Goal: Task Accomplishment & Management: Manage account settings

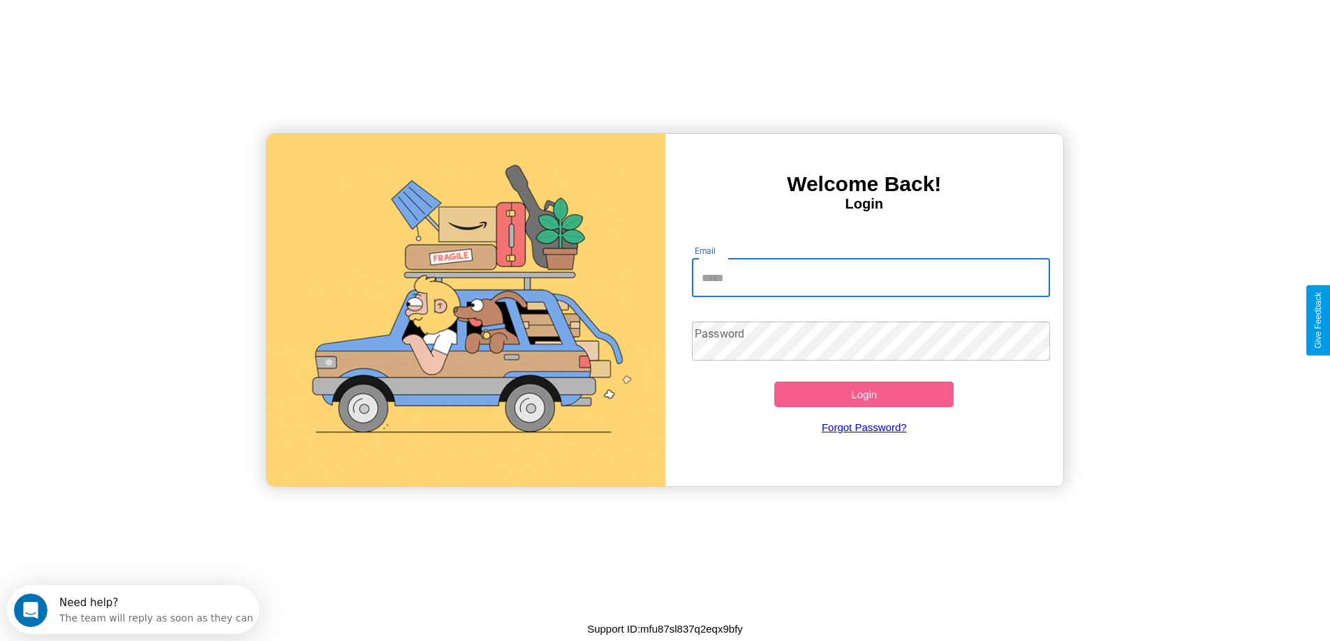
click at [870, 278] on input "Email" at bounding box center [871, 277] width 358 height 39
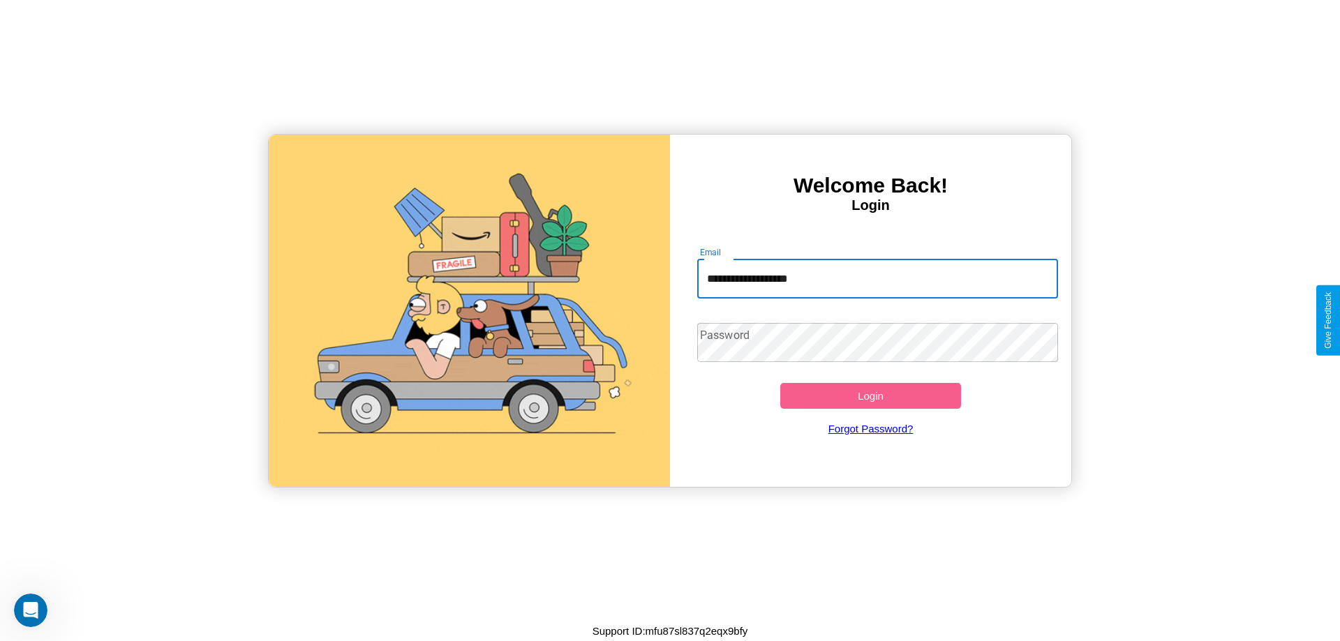
type input "**********"
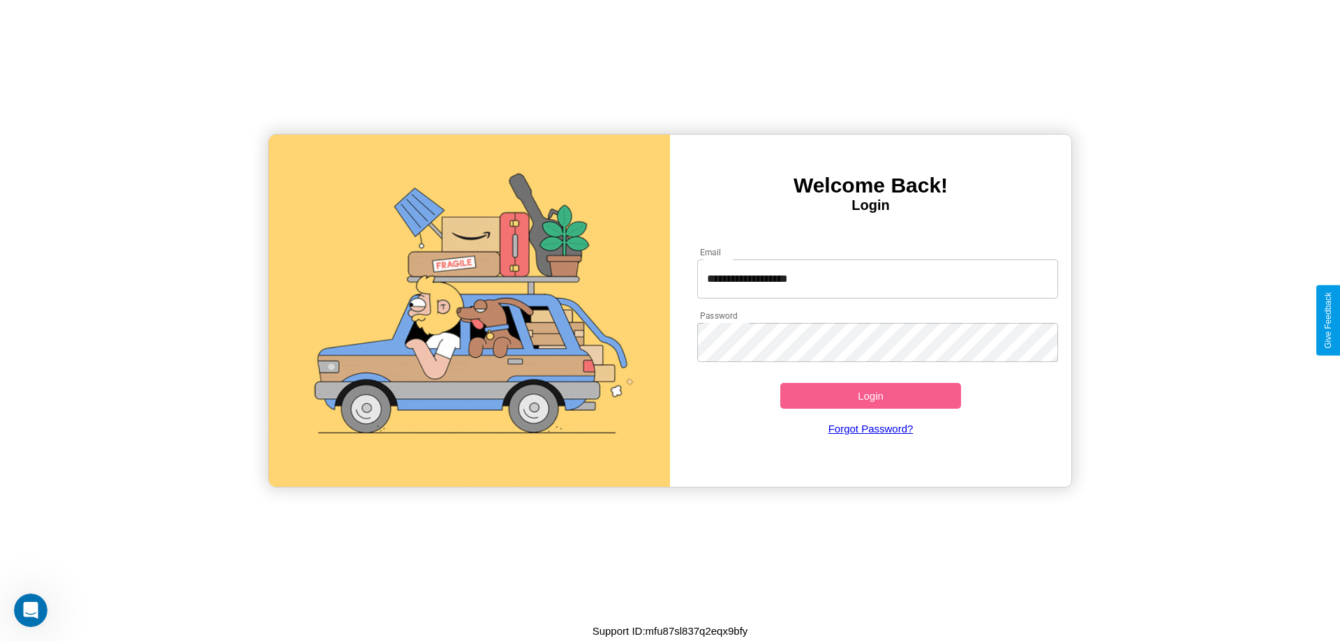
click at [870, 396] on button "Login" at bounding box center [870, 396] width 181 height 26
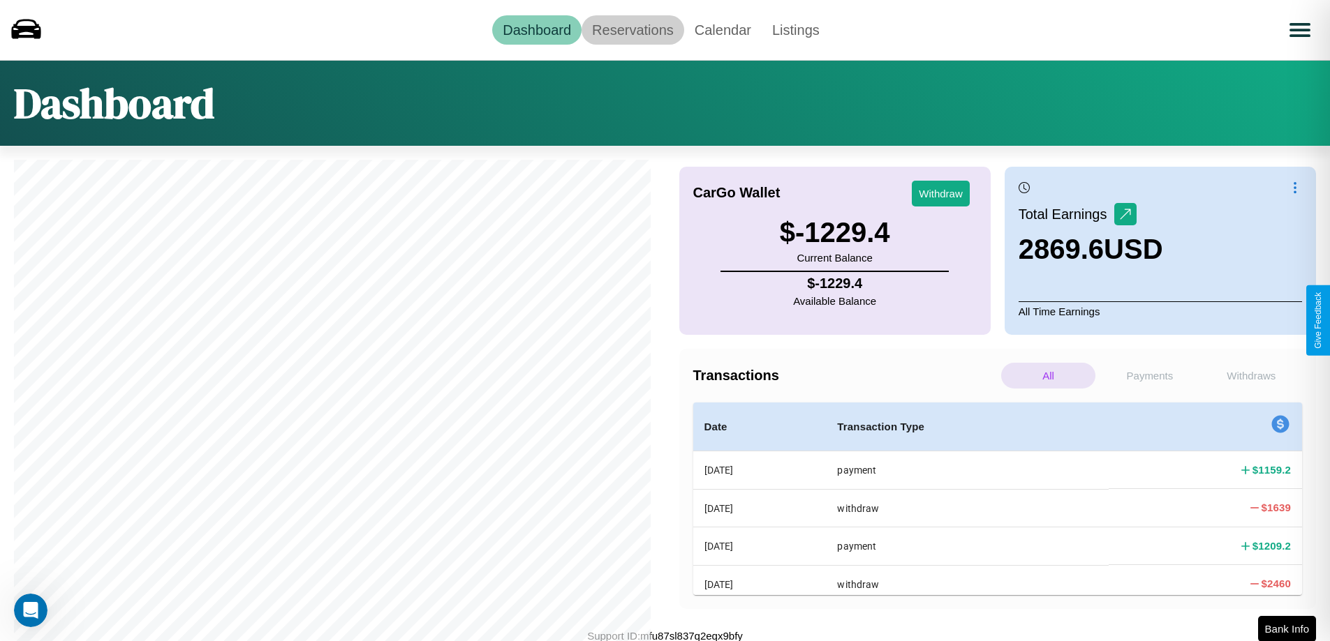
click at [632, 29] on link "Reservations" at bounding box center [632, 29] width 103 height 29
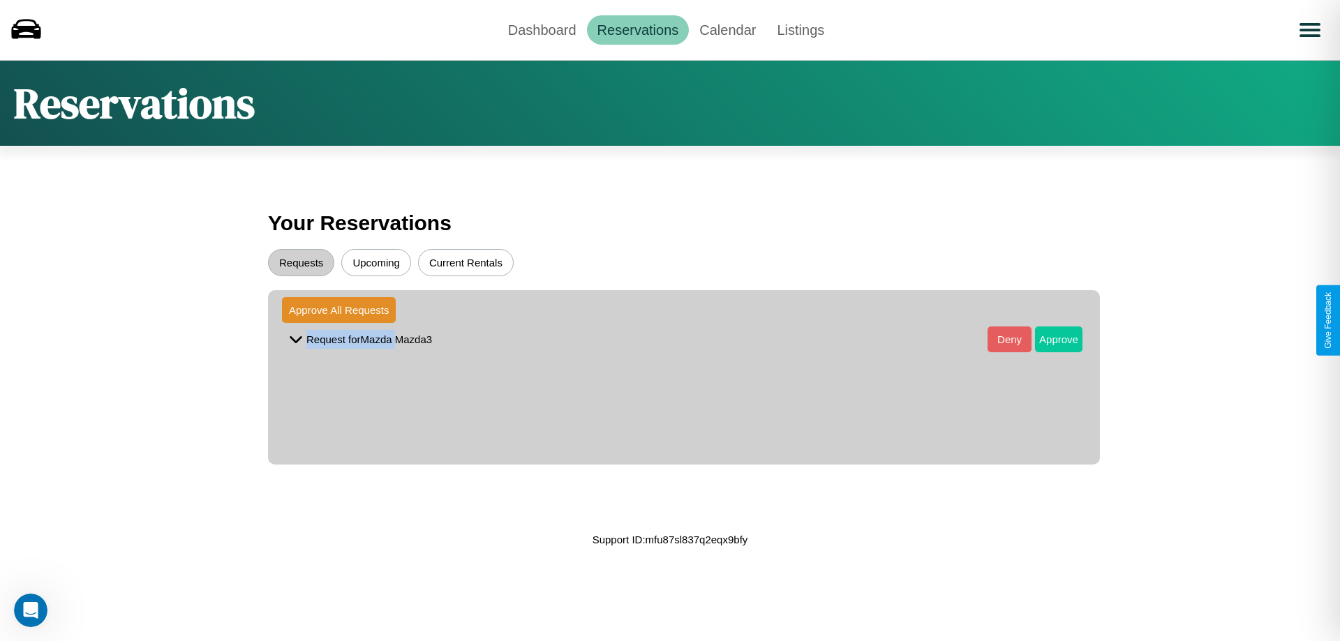
click at [1048, 339] on button "Approve" at bounding box center [1058, 340] width 47 height 26
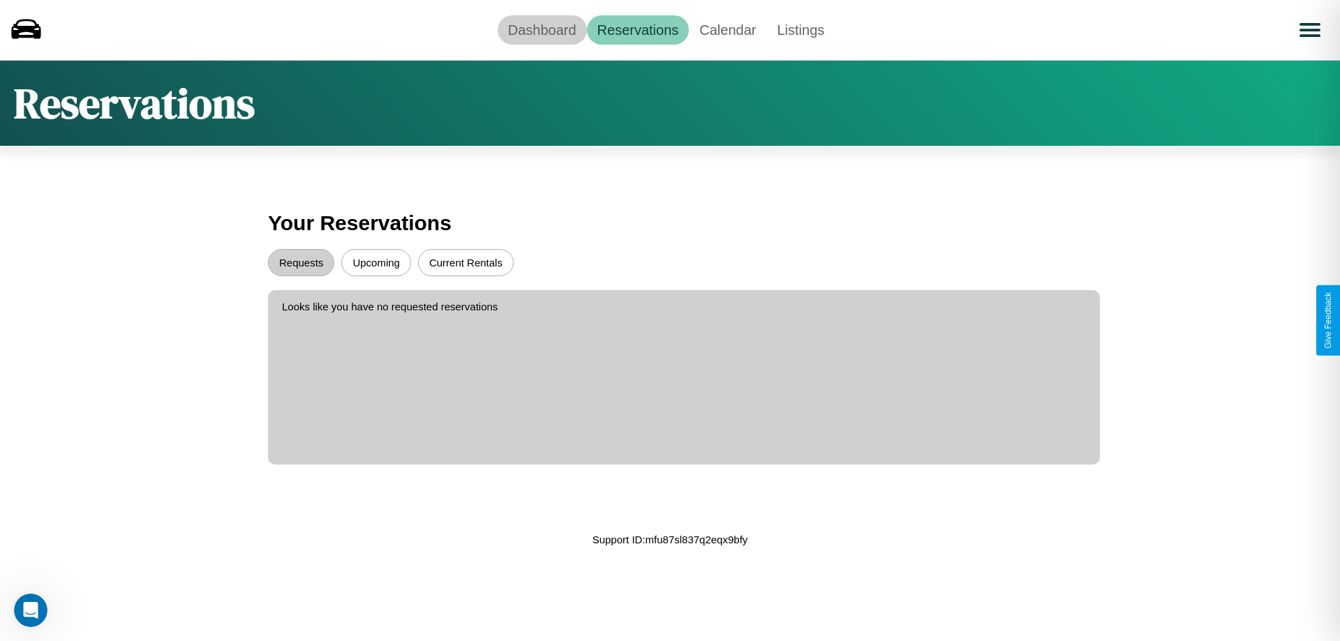
click at [542, 29] on link "Dashboard" at bounding box center [542, 29] width 89 height 29
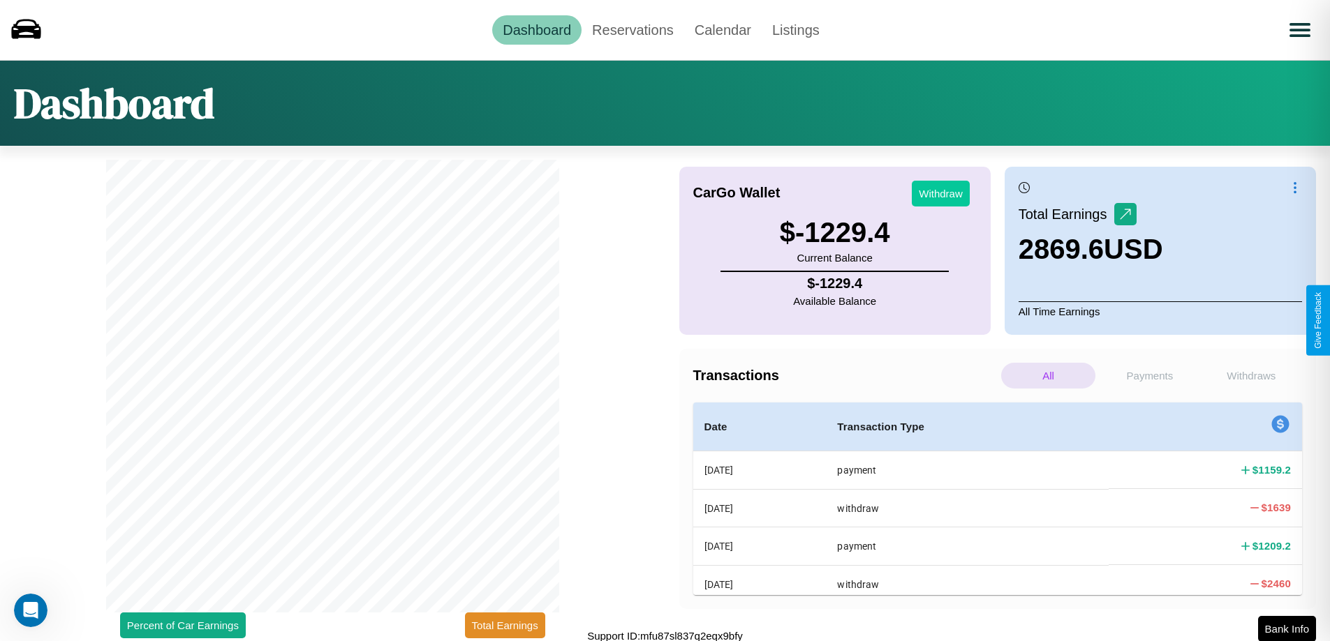
click at [940, 193] on button "Withdraw" at bounding box center [941, 194] width 58 height 26
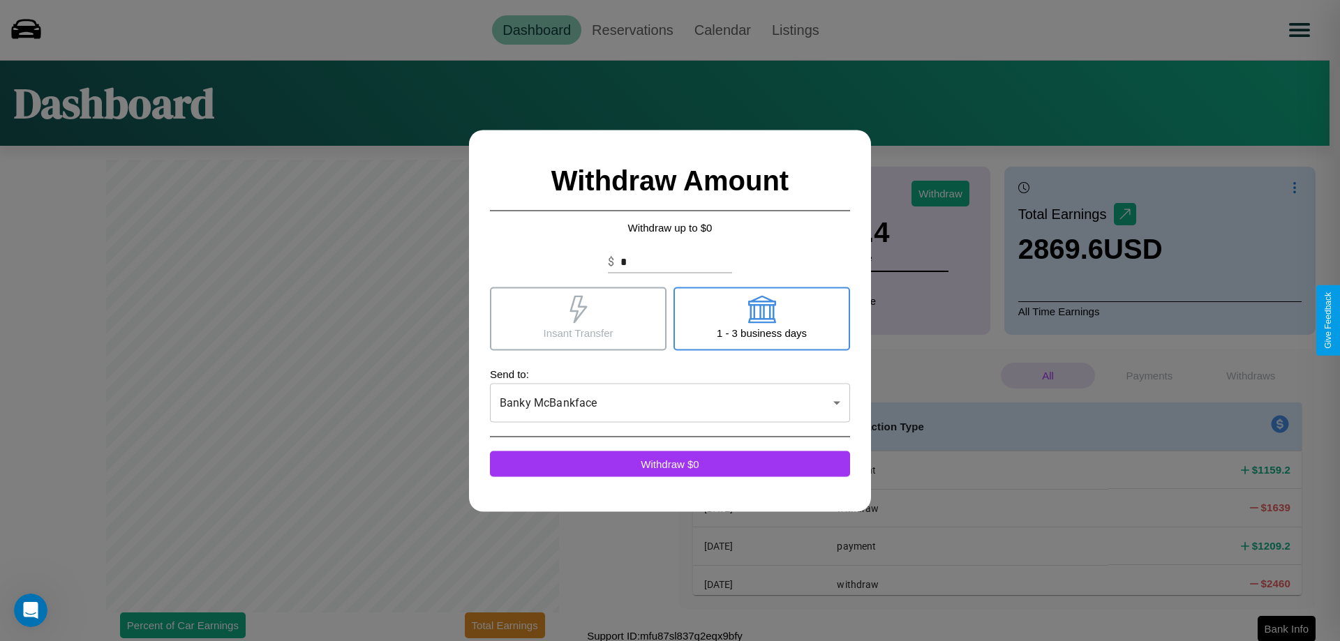
click at [762, 318] on icon at bounding box center [762, 309] width 28 height 28
